Goal: Task Accomplishment & Management: Use online tool/utility

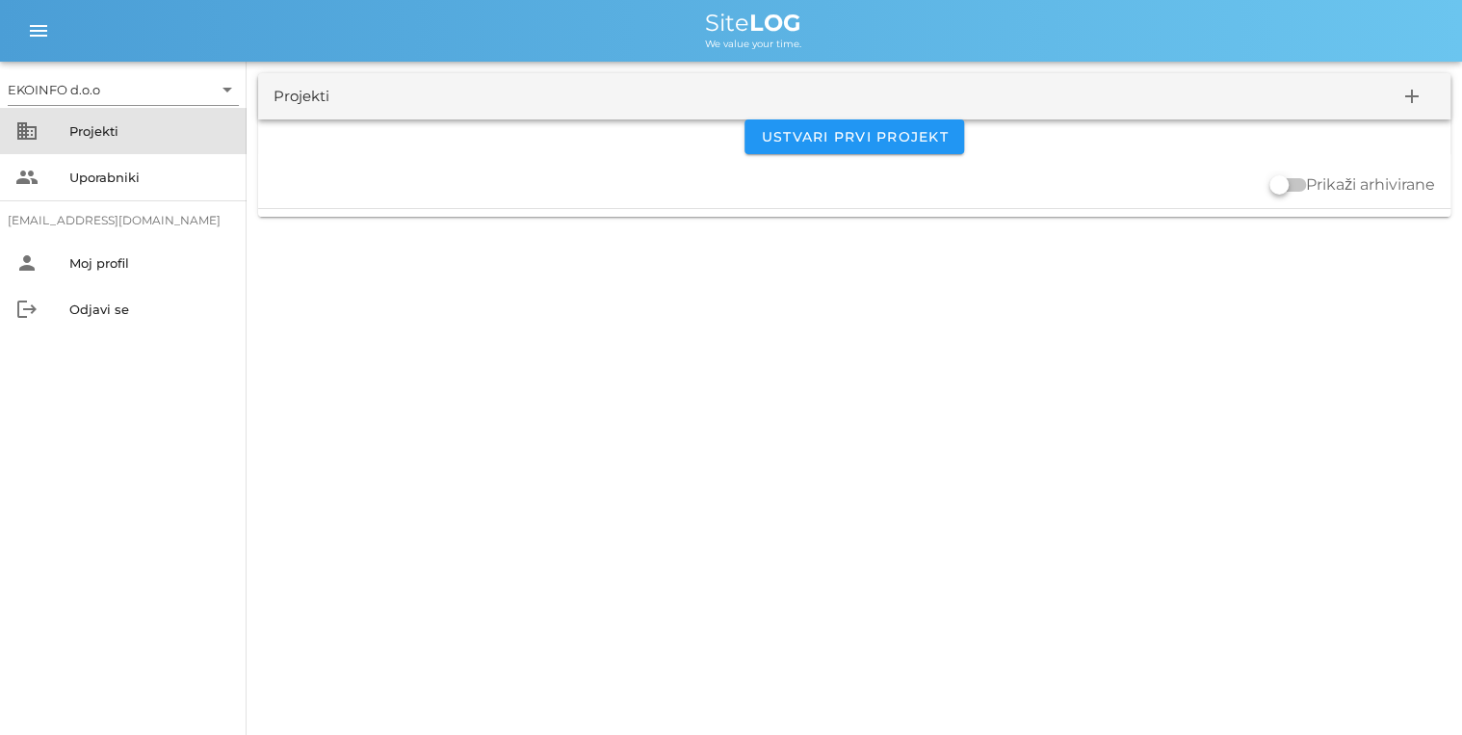
click at [102, 130] on div "Projekti" at bounding box center [150, 130] width 162 height 15
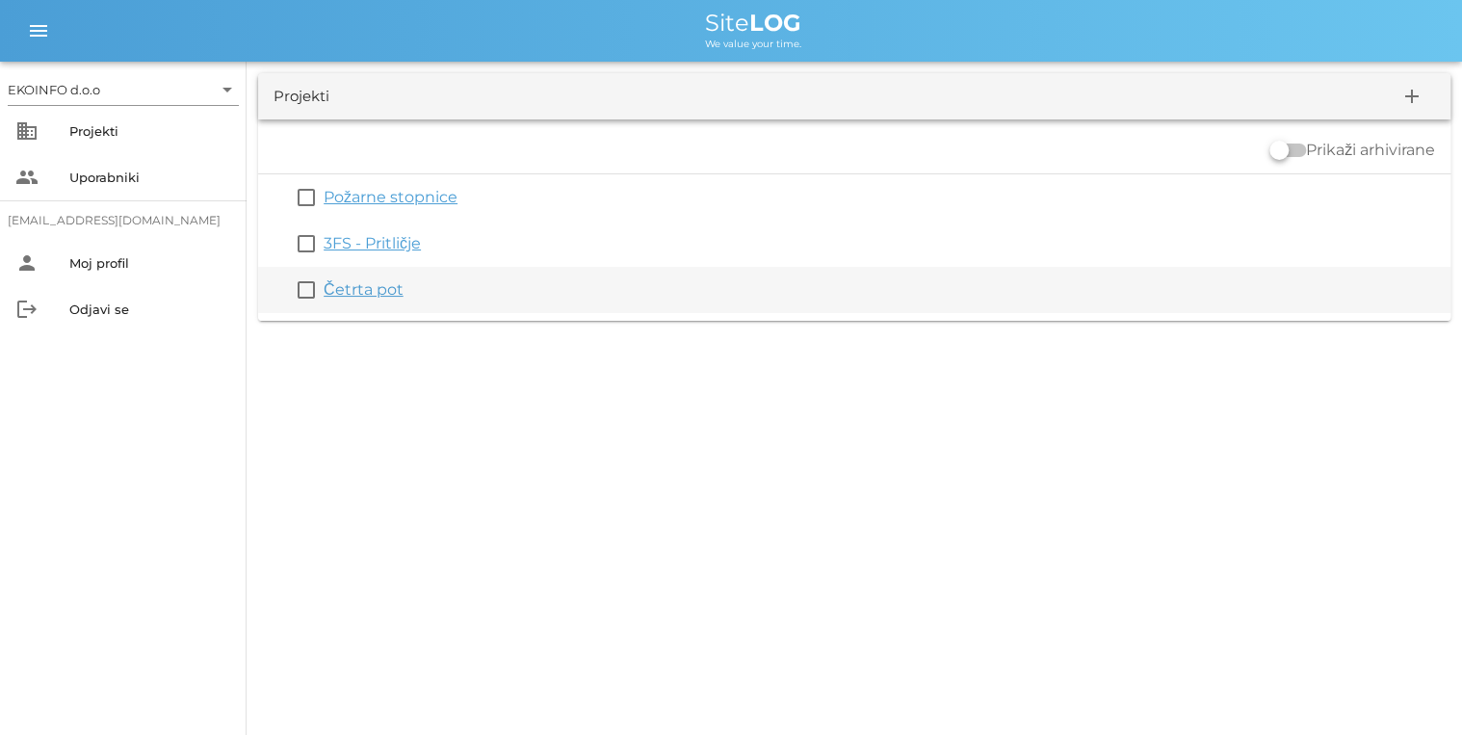
click at [355, 290] on link "Četrta pot" at bounding box center [364, 289] width 80 height 18
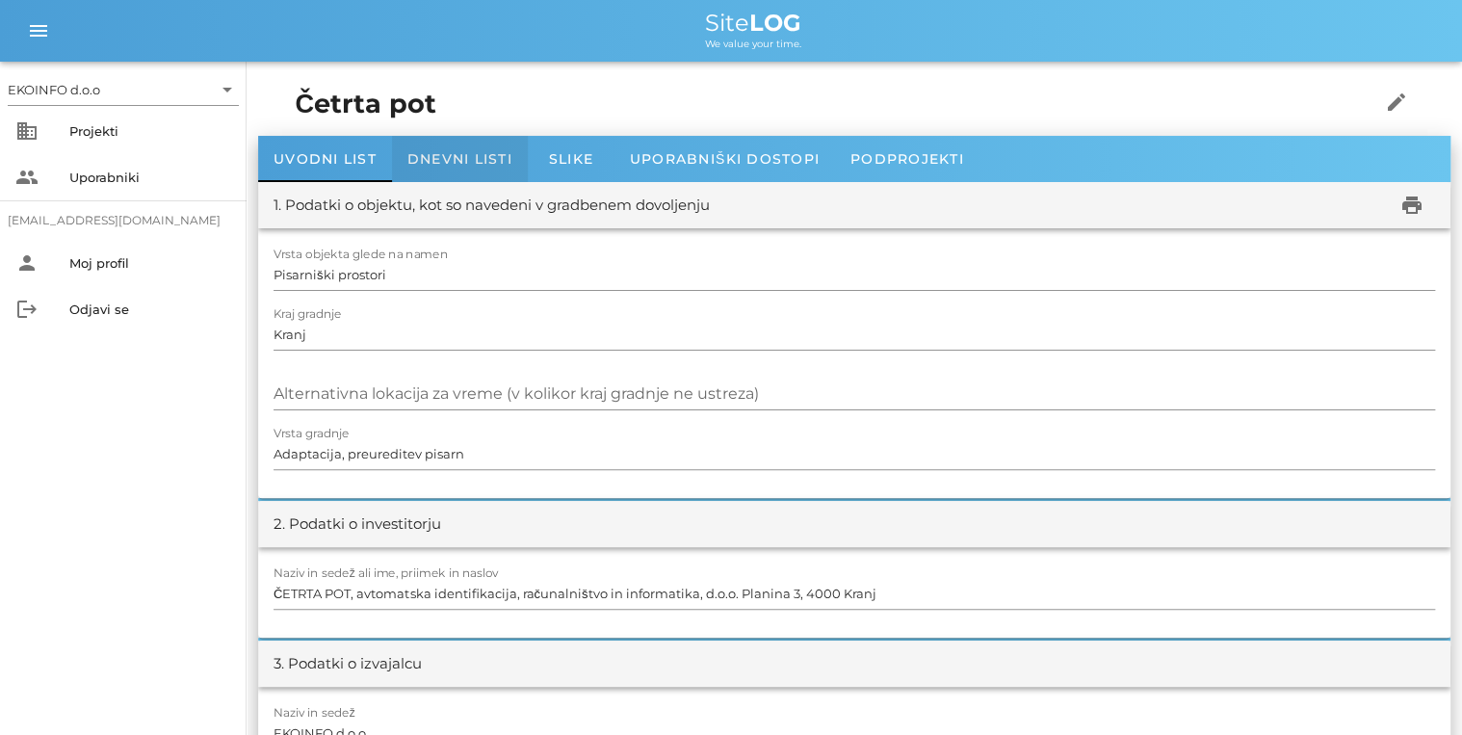
click at [428, 166] on span "Dnevni listi" at bounding box center [459, 158] width 105 height 17
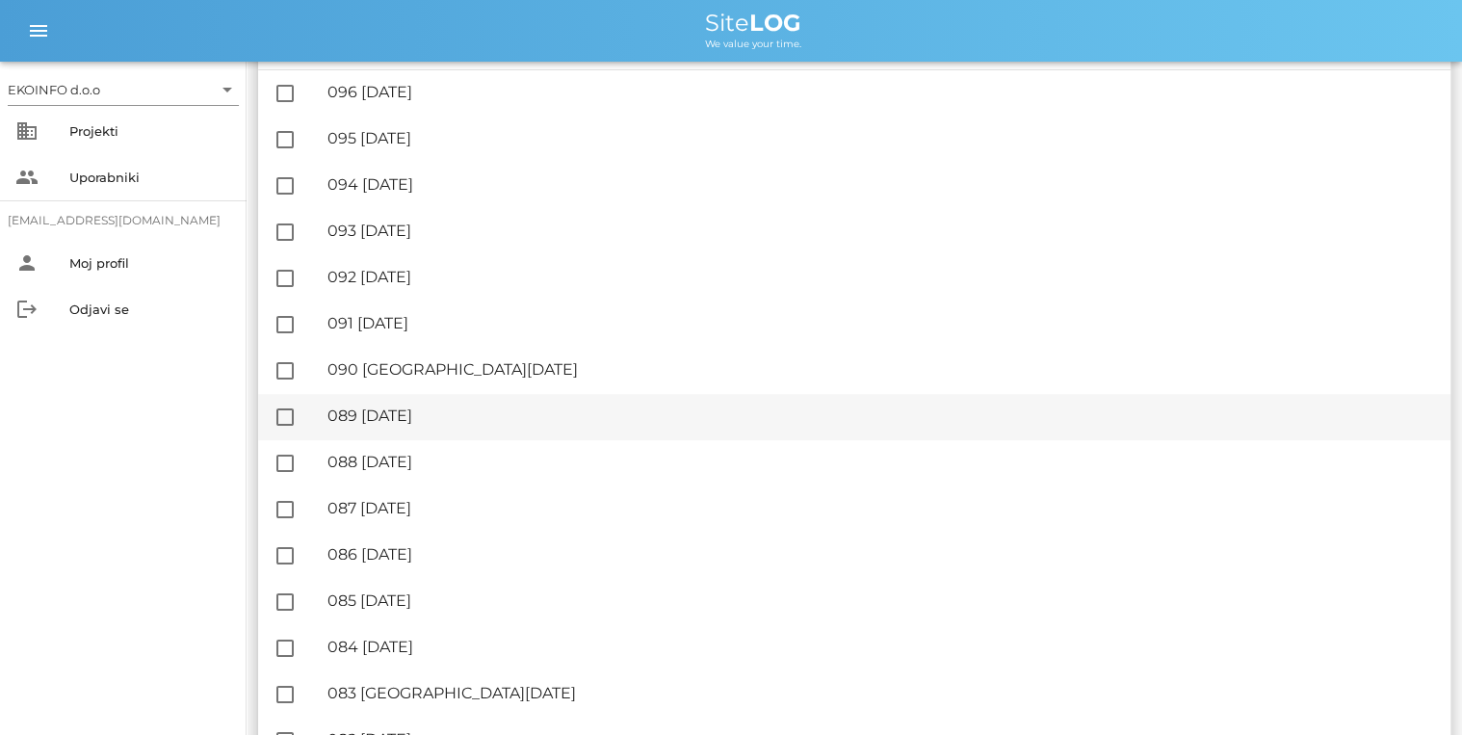
scroll to position [231, 0]
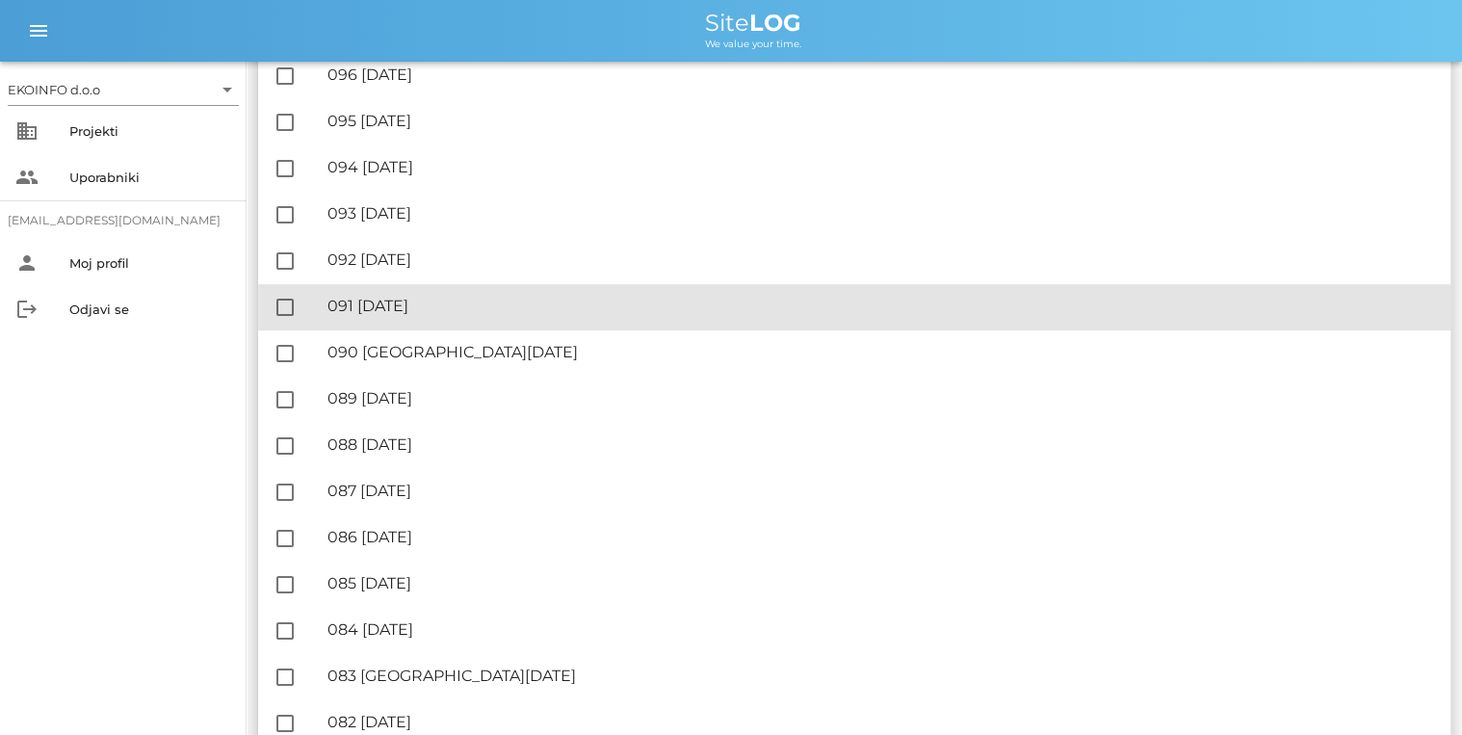
click at [472, 304] on div "🔏 091 [DATE]" at bounding box center [882, 306] width 1108 height 18
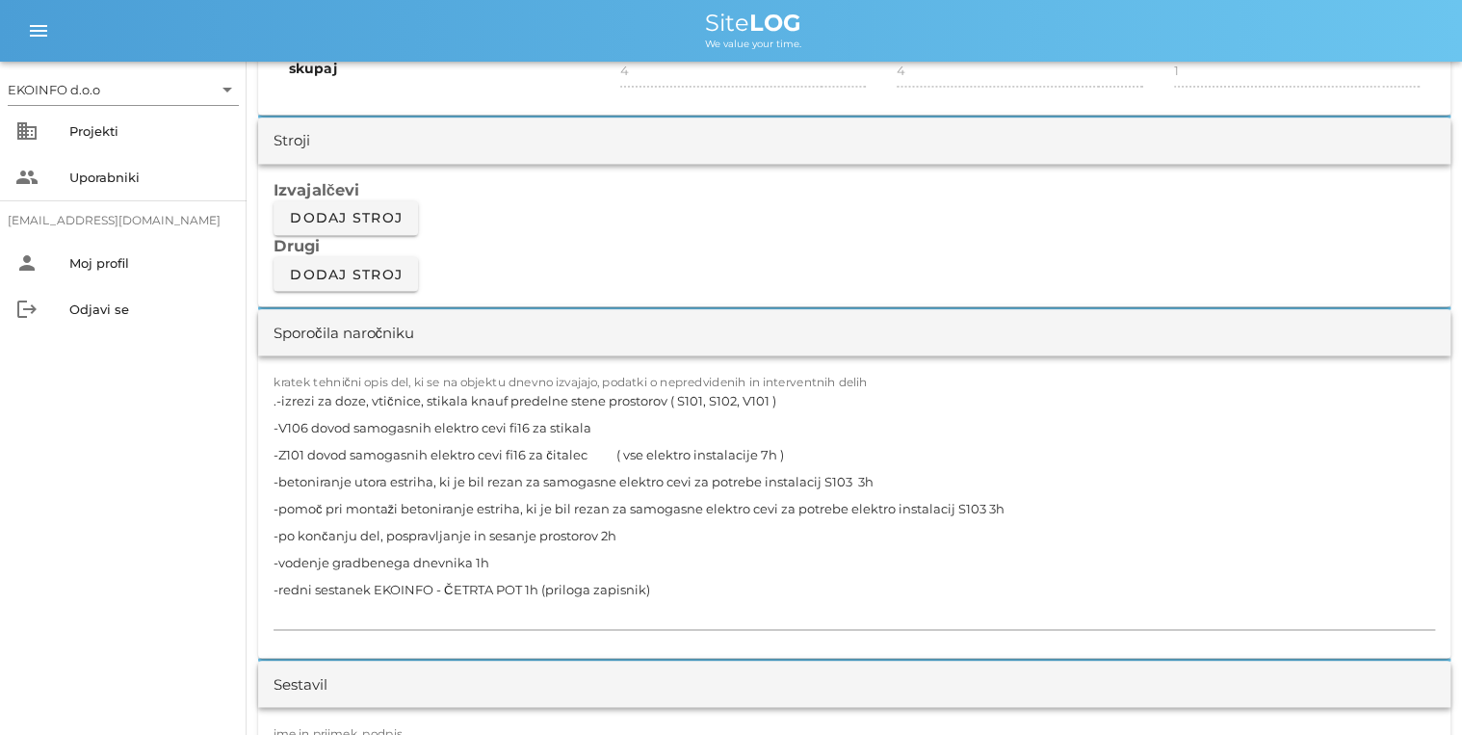
scroll to position [1618, 0]
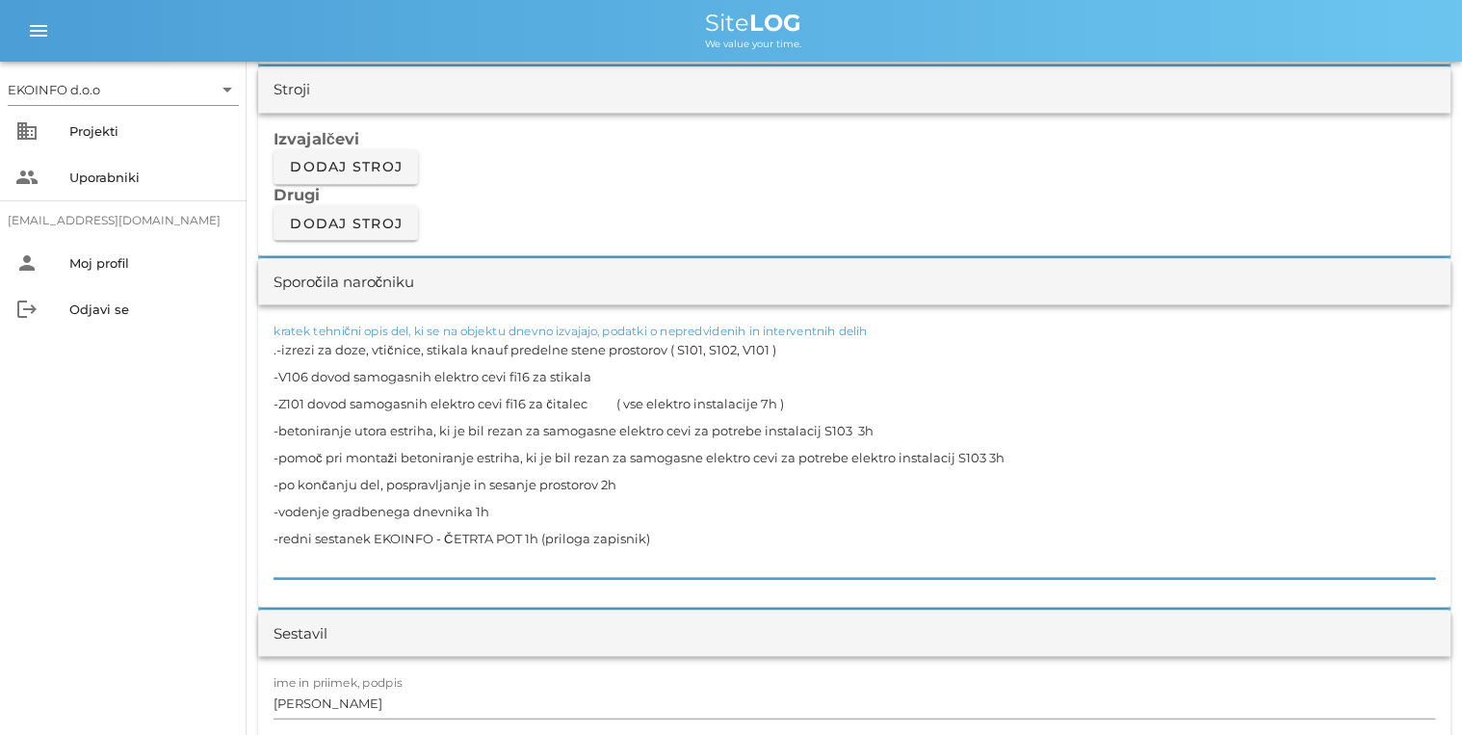
click at [496, 497] on textarea ".-izrezi za doze, vtičnice, stikala knauf predelne stene prostorov ( S101, S102…" at bounding box center [855, 456] width 1162 height 243
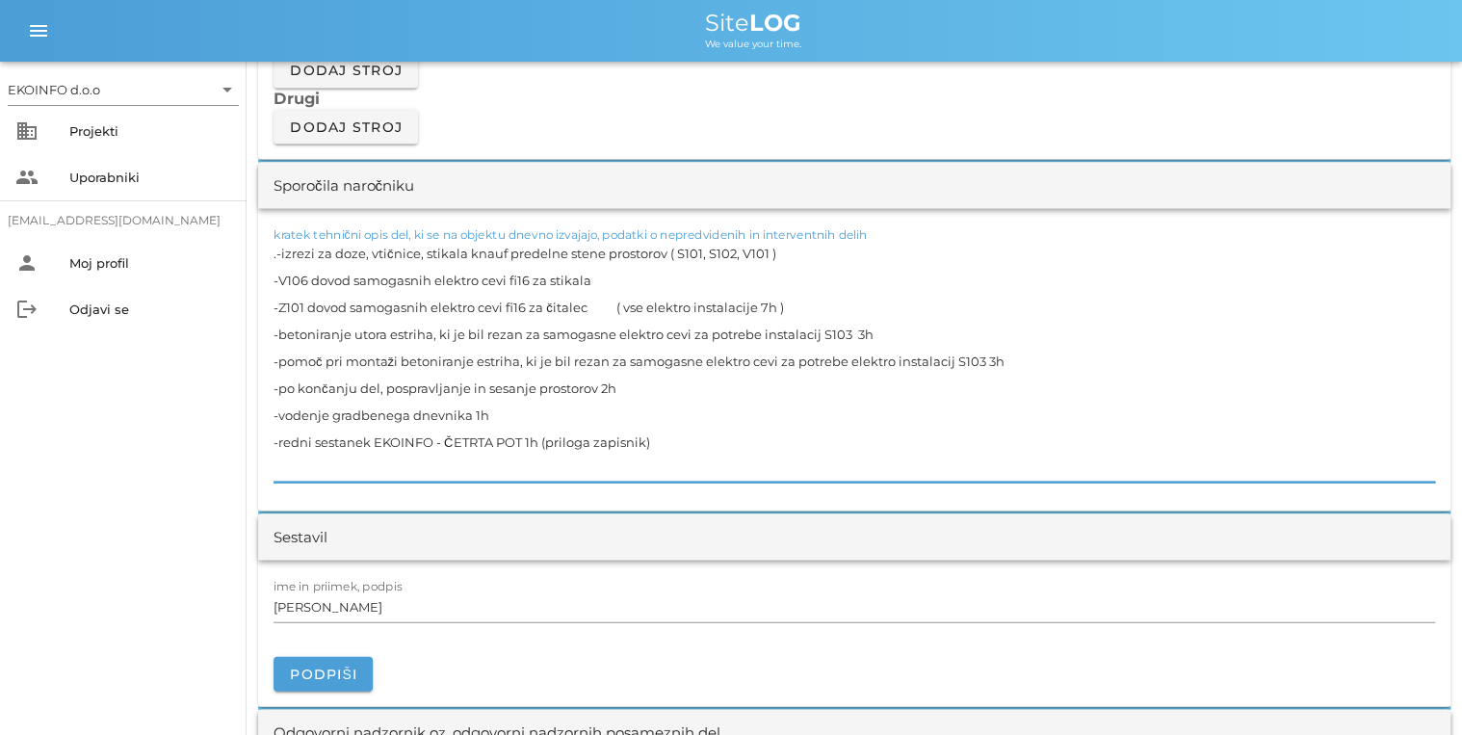
scroll to position [1927, 0]
